Goal: Task Accomplishment & Management: Manage account settings

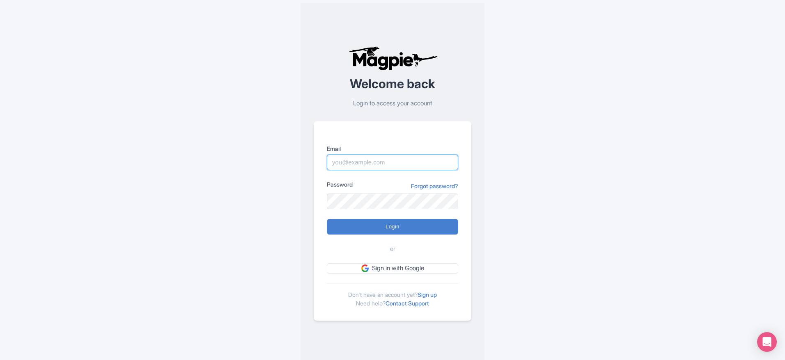
type input "imshanmohamed@gmail.com"
click at [419, 231] on input "Login" at bounding box center [392, 227] width 131 height 16
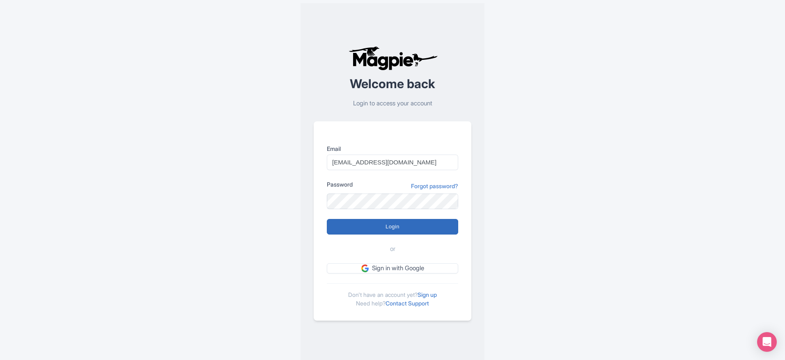
type input "Logging in..."
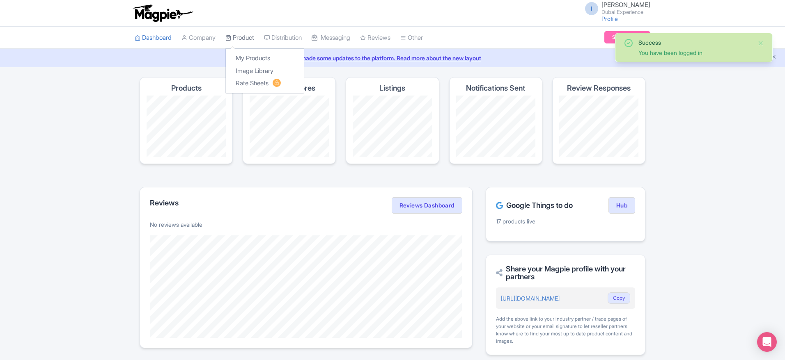
click at [239, 32] on link "Product" at bounding box center [239, 38] width 29 height 23
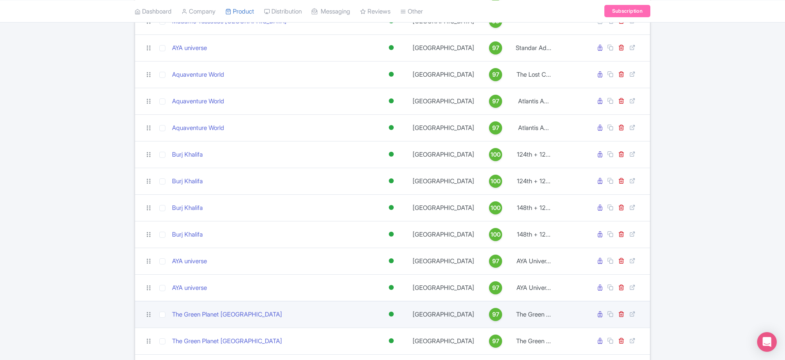
scroll to position [158, 0]
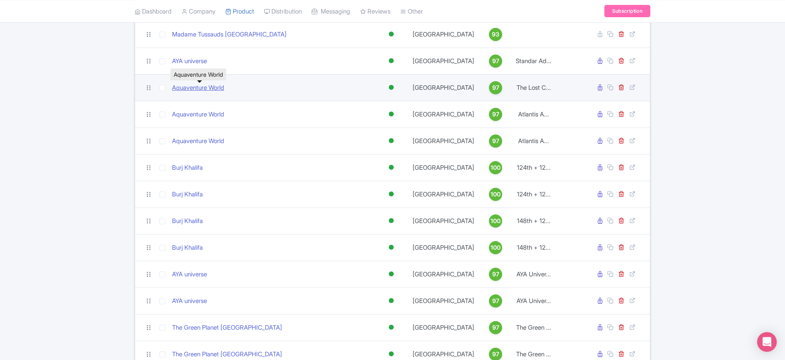
click at [187, 90] on link "Aquaventure World" at bounding box center [198, 87] width 52 height 9
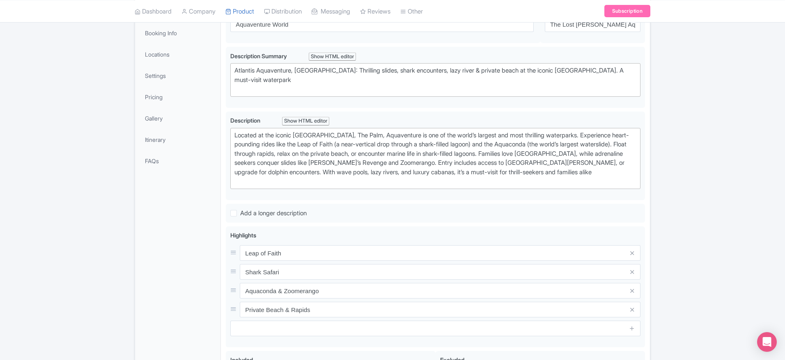
click at [161, 107] on li "Pricing" at bounding box center [177, 97] width 85 height 22
click at [161, 101] on link "Pricing" at bounding box center [178, 97] width 82 height 18
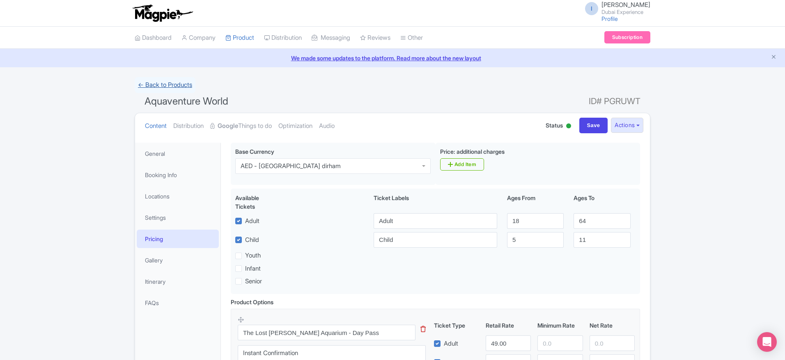
click at [169, 82] on link "← Back to Products" at bounding box center [165, 85] width 61 height 16
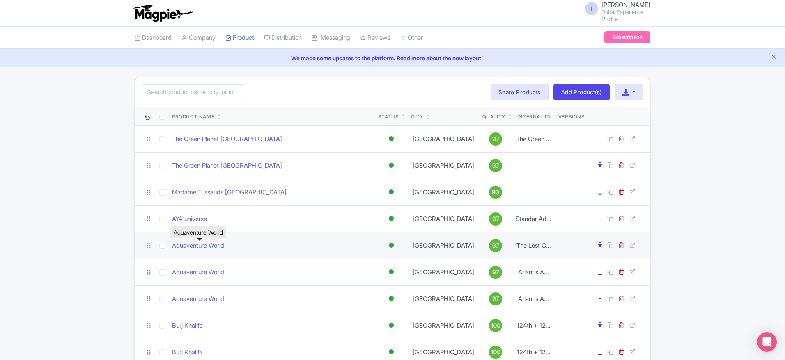
click at [205, 247] on link "Aquaventure World" at bounding box center [198, 245] width 52 height 9
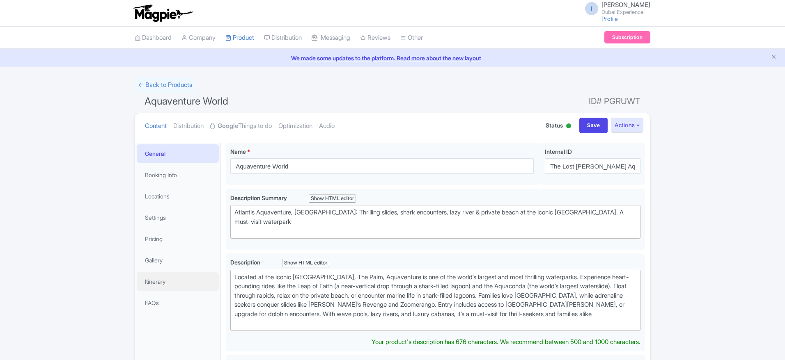
click at [168, 272] on link "Itinerary" at bounding box center [178, 281] width 82 height 18
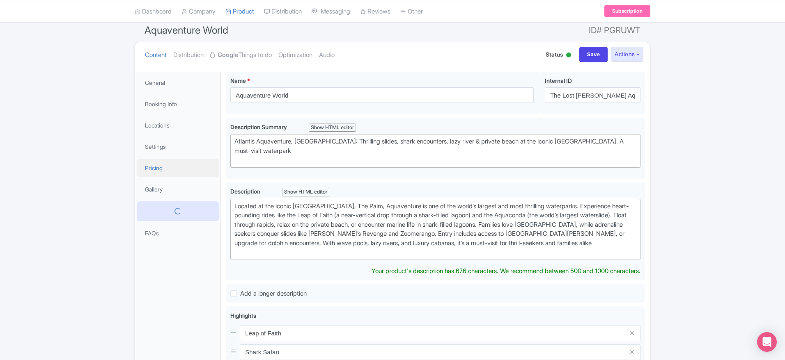
click at [161, 163] on ul "General Booking Info Locations Settings Pricing Gallery FAQs" at bounding box center [177, 158] width 85 height 172
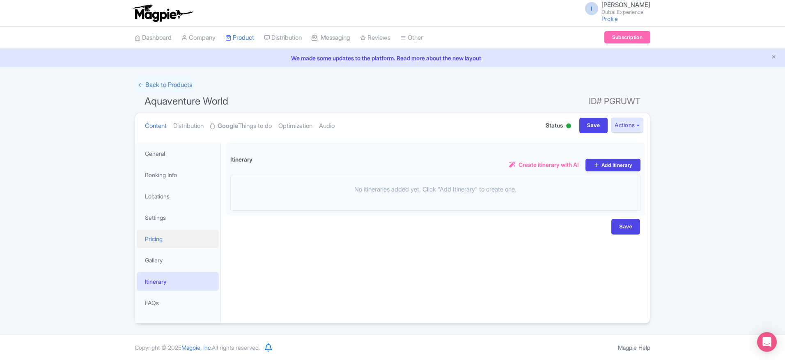
scroll to position [0, 0]
click at [162, 240] on link "Pricing" at bounding box center [178, 239] width 82 height 18
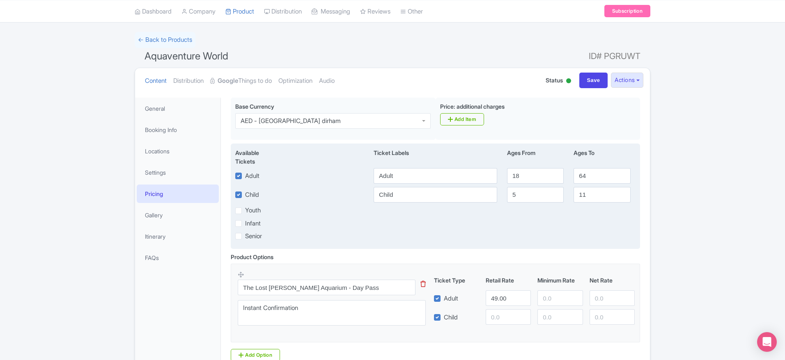
scroll to position [62, 0]
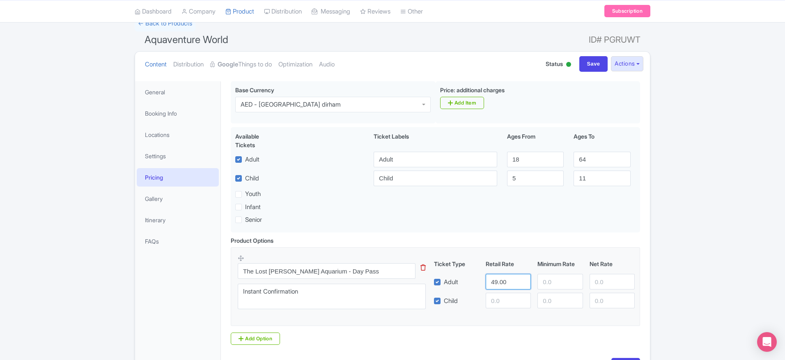
click at [498, 278] on input "49.00" at bounding box center [507, 282] width 45 height 16
drag, startPoint x: 509, startPoint y: 289, endPoint x: 457, endPoint y: 278, distance: 53.3
click at [457, 278] on div "Adult 49.00" at bounding box center [534, 282] width 208 height 16
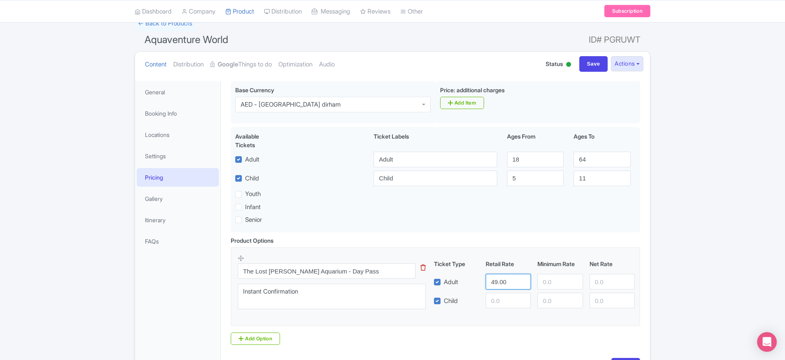
paste input "67"
type input "67"
click at [502, 293] on input "number" at bounding box center [507, 301] width 45 height 16
click at [499, 304] on input "number" at bounding box center [507, 301] width 45 height 16
paste input "61"
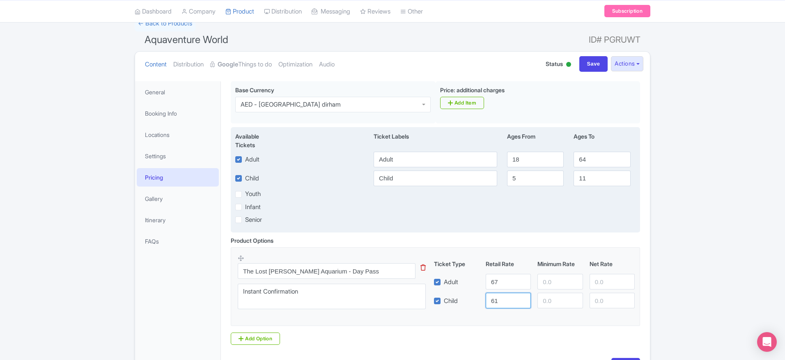
scroll to position [119, 0]
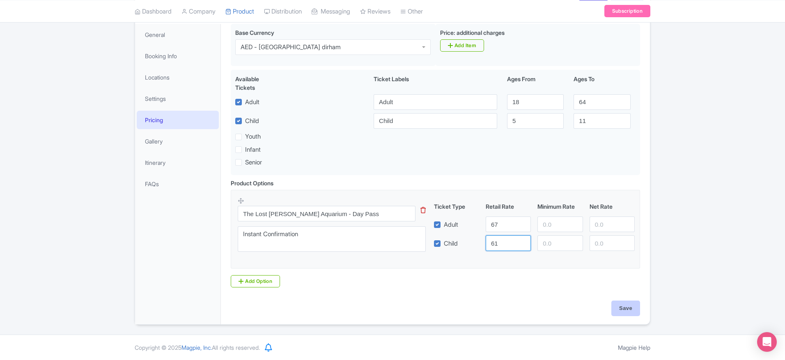
type input "61"
click at [623, 312] on input "Save" at bounding box center [625, 309] width 29 height 16
type input "Saving..."
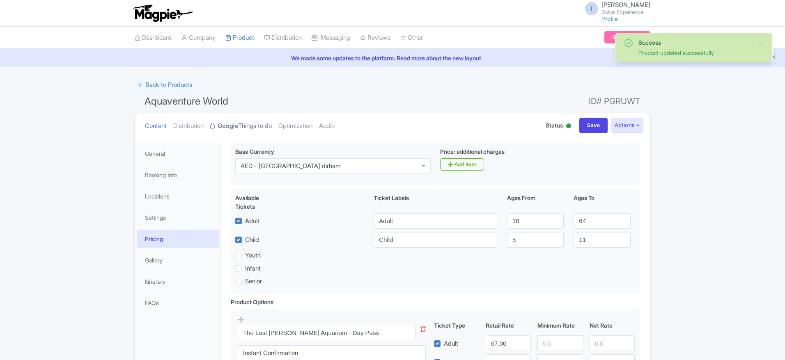
click at [259, 127] on link "Google Things to do" at bounding box center [241, 126] width 62 height 26
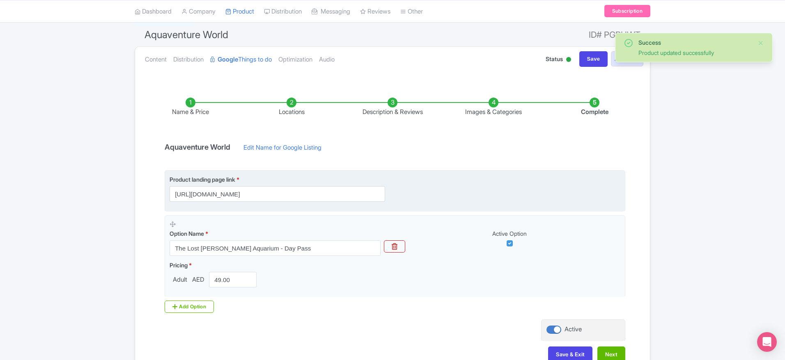
scroll to position [117, 0]
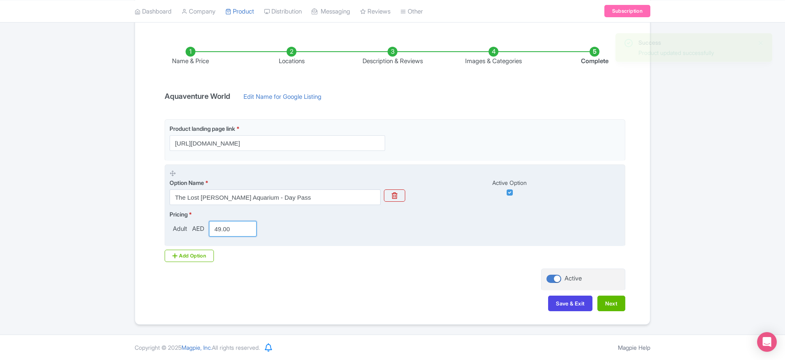
click at [238, 231] on input "49.00" at bounding box center [233, 229] width 48 height 16
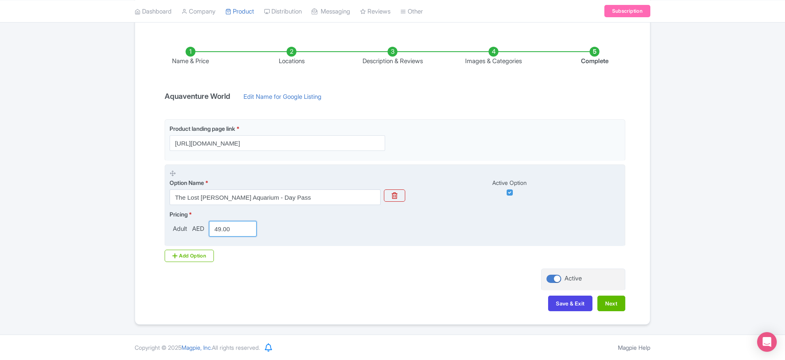
click at [238, 231] on input "49.00" at bounding box center [233, 229] width 48 height 16
click at [243, 231] on input "49.00" at bounding box center [233, 229] width 48 height 16
paste input "67"
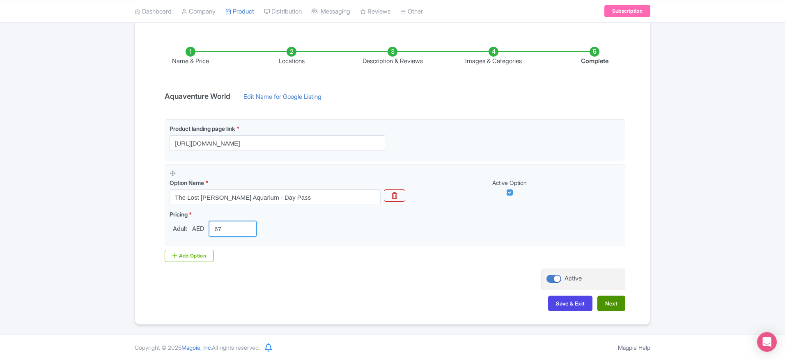
type input "67"
click at [605, 309] on button "Next" at bounding box center [611, 304] width 28 height 16
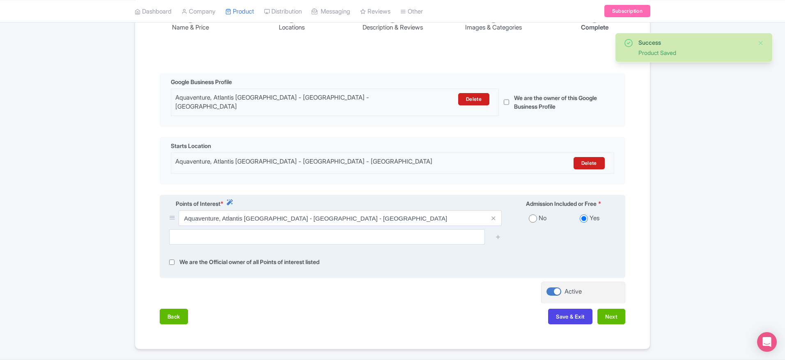
scroll to position [169, 0]
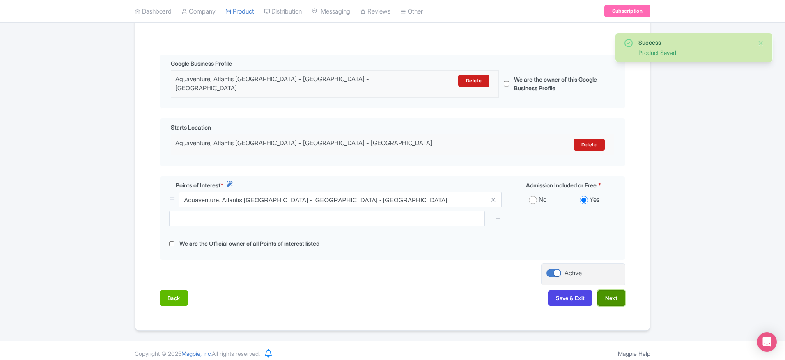
click at [604, 291] on button "Next" at bounding box center [611, 299] width 28 height 16
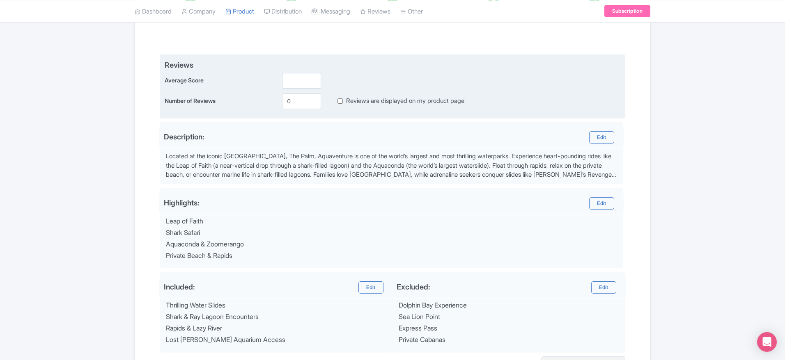
click at [342, 103] on input "Reviews are displayed on my product page" at bounding box center [339, 100] width 5 height 9
checkbox input "true"
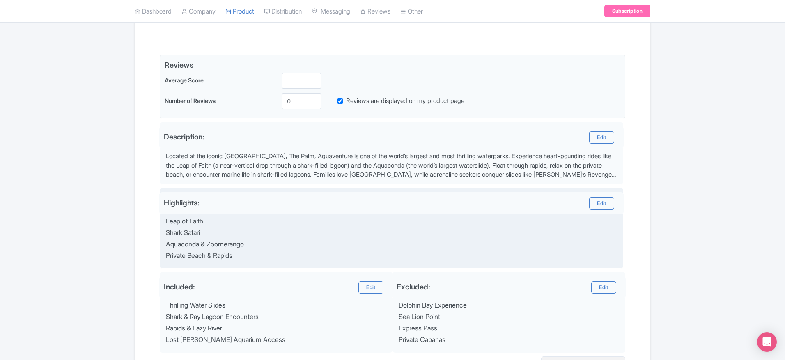
scroll to position [257, 0]
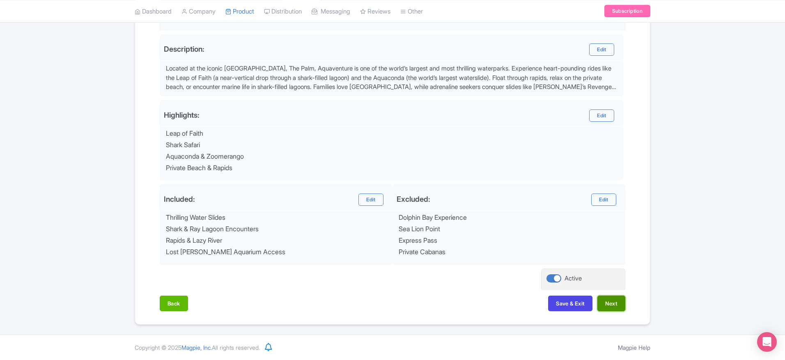
click at [616, 310] on button "Next" at bounding box center [611, 304] width 28 height 16
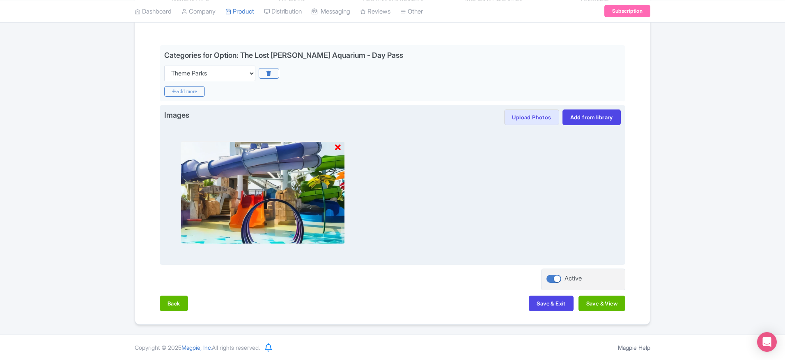
click at [339, 149] on icon at bounding box center [338, 148] width 6 height 8
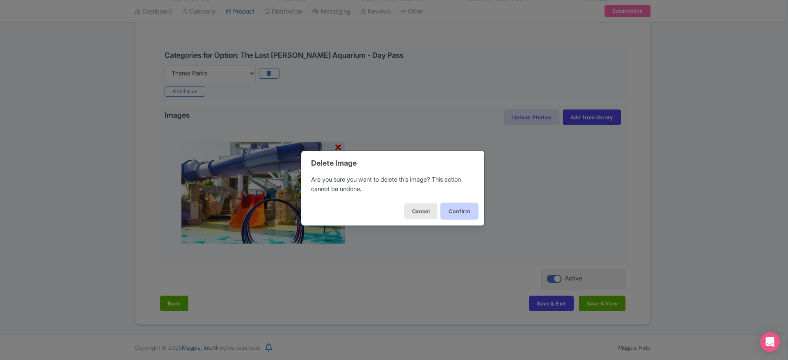
click at [455, 208] on button "Confirm" at bounding box center [459, 212] width 37 height 16
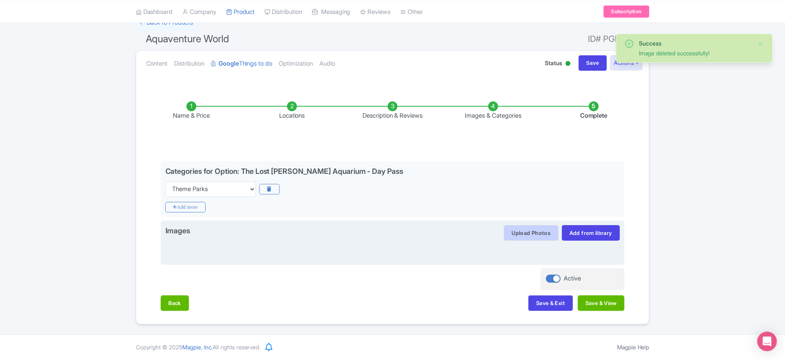
scroll to position [63, 0]
click at [538, 233] on button "Upload Photos" at bounding box center [531, 233] width 55 height 16
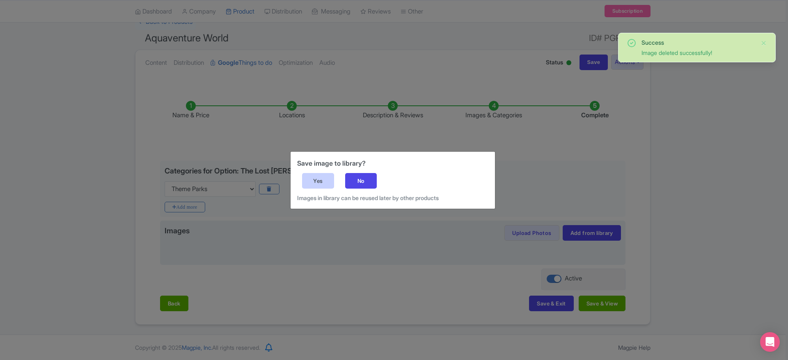
click at [319, 186] on div "Yes" at bounding box center [318, 181] width 32 height 16
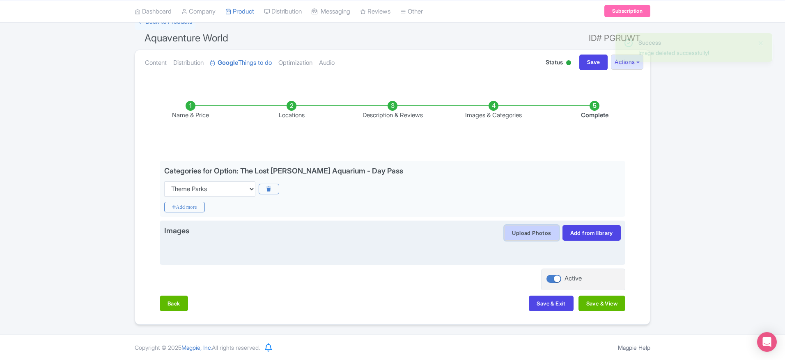
click at [522, 226] on button "Upload Photos" at bounding box center [531, 233] width 55 height 16
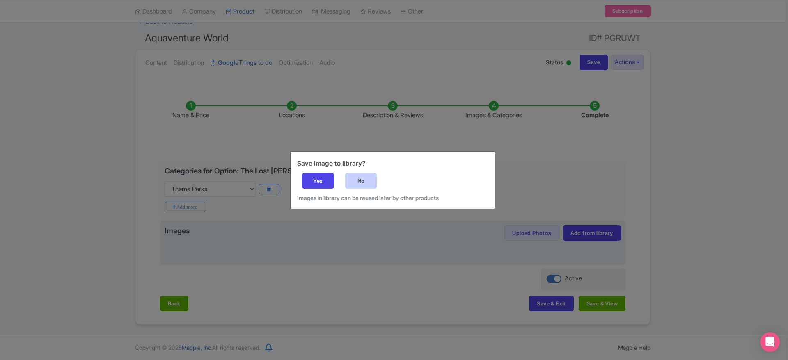
click at [350, 177] on div "No" at bounding box center [361, 181] width 32 height 16
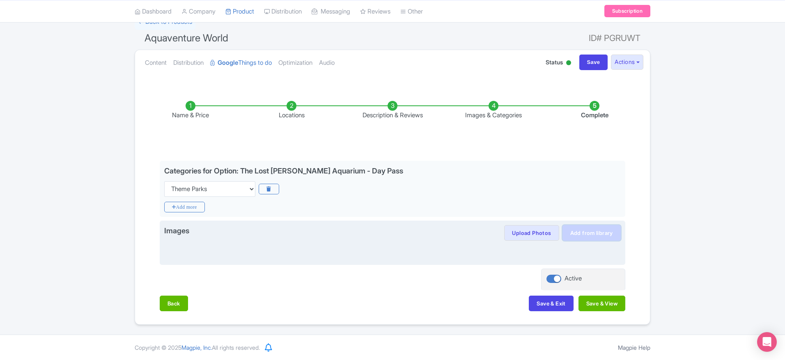
click at [598, 238] on link "Add from library" at bounding box center [591, 233] width 58 height 16
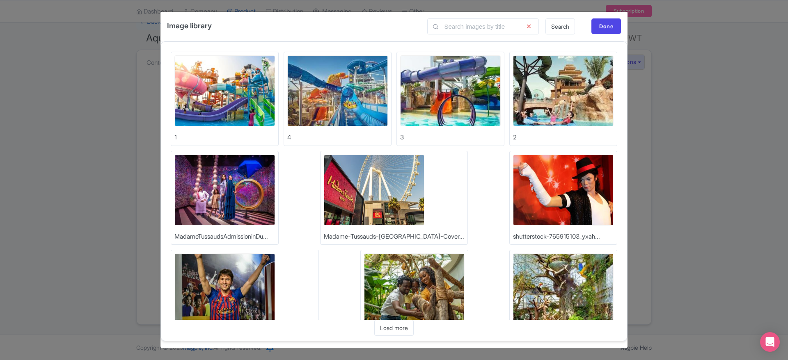
click at [436, 104] on img at bounding box center [450, 90] width 101 height 71
click at [314, 103] on img at bounding box center [337, 90] width 101 height 71
click at [208, 96] on img at bounding box center [224, 90] width 101 height 71
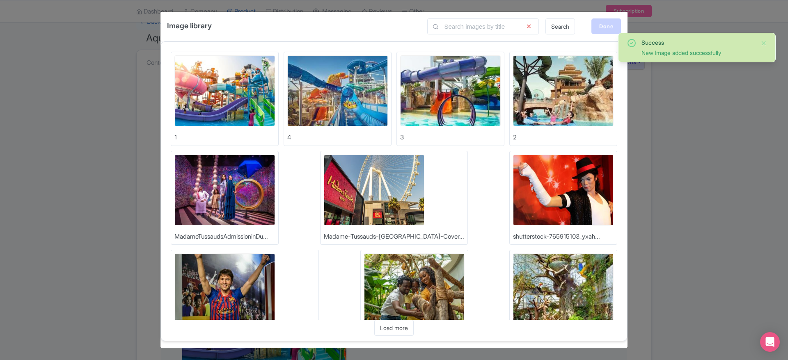
click at [597, 19] on div "Done" at bounding box center [606, 26] width 30 height 16
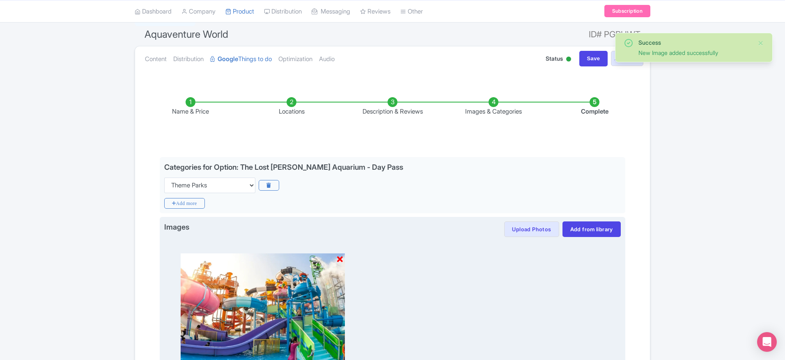
scroll to position [179, 0]
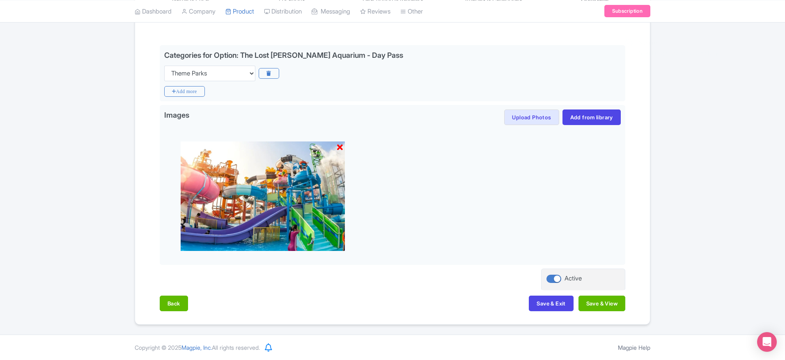
click at [598, 295] on div "Name & Price Locations Description & Reviews Images & Categories Complete Edit …" at bounding box center [392, 144] width 505 height 351
click at [600, 303] on button "Save & View" at bounding box center [601, 304] width 47 height 16
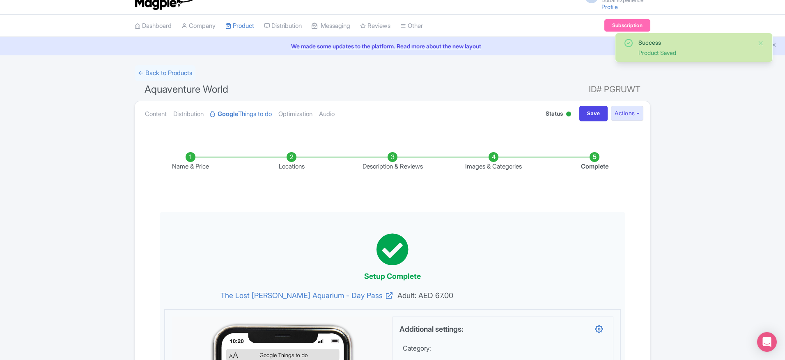
scroll to position [0, 0]
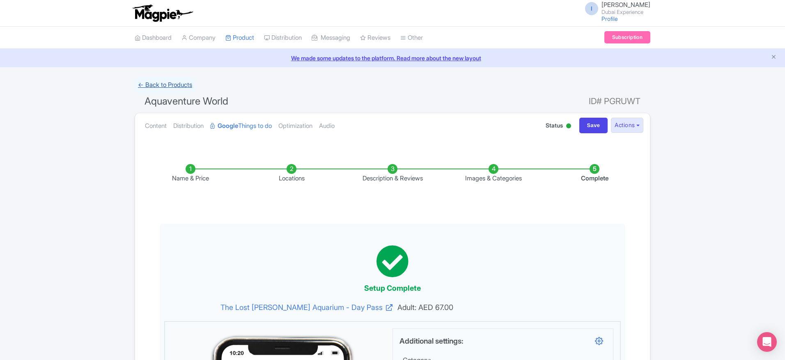
click at [169, 79] on link "← Back to Products" at bounding box center [165, 85] width 61 height 16
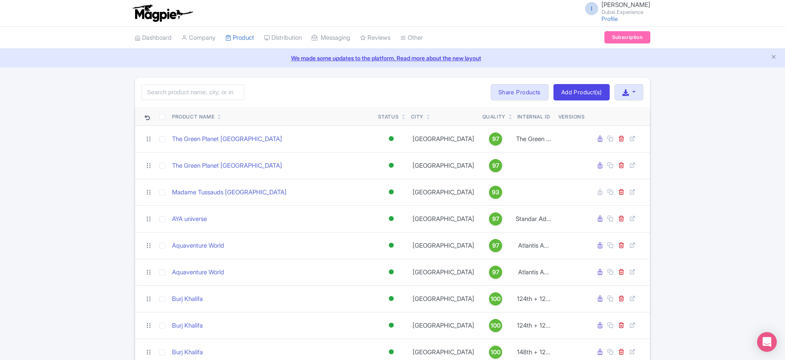
click at [144, 118] on th at bounding box center [145, 116] width 21 height 19
click at [148, 118] on icon at bounding box center [147, 118] width 5 height 5
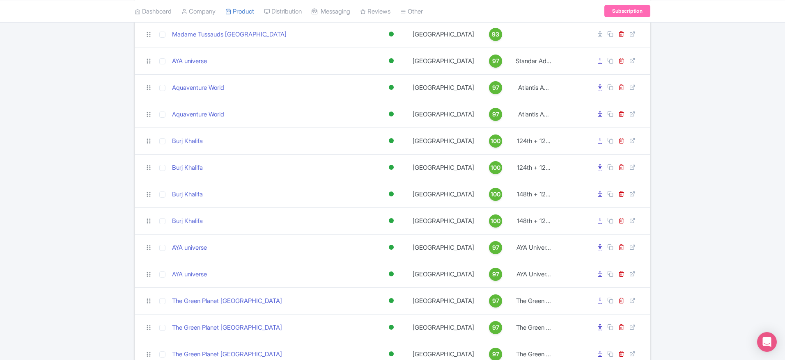
scroll to position [281, 0]
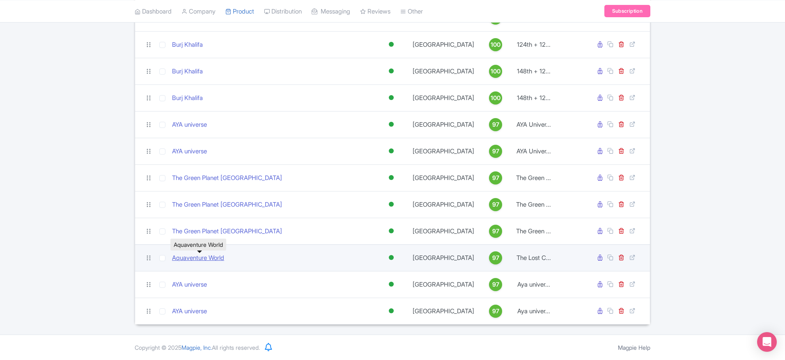
click at [201, 256] on link "Aquaventure World" at bounding box center [198, 258] width 52 height 9
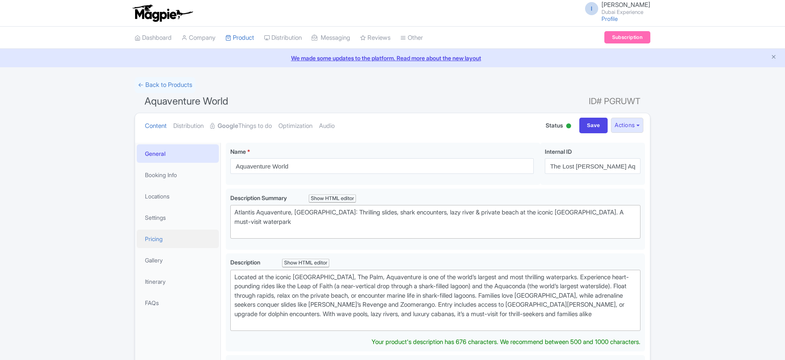
click at [171, 245] on link "Pricing" at bounding box center [178, 239] width 82 height 18
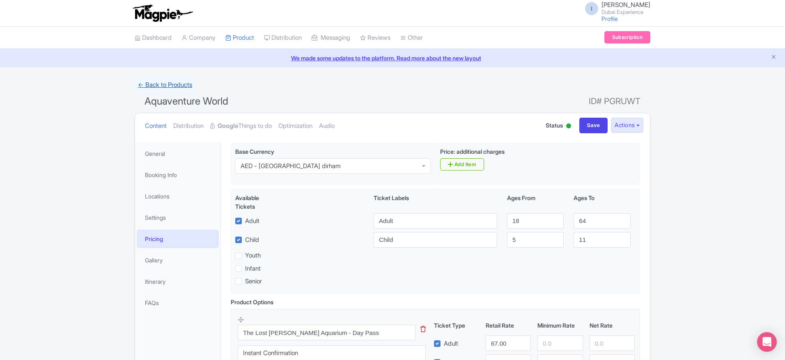
click at [167, 82] on link "← Back to Products" at bounding box center [165, 85] width 61 height 16
